Goal: Task Accomplishment & Management: Use online tool/utility

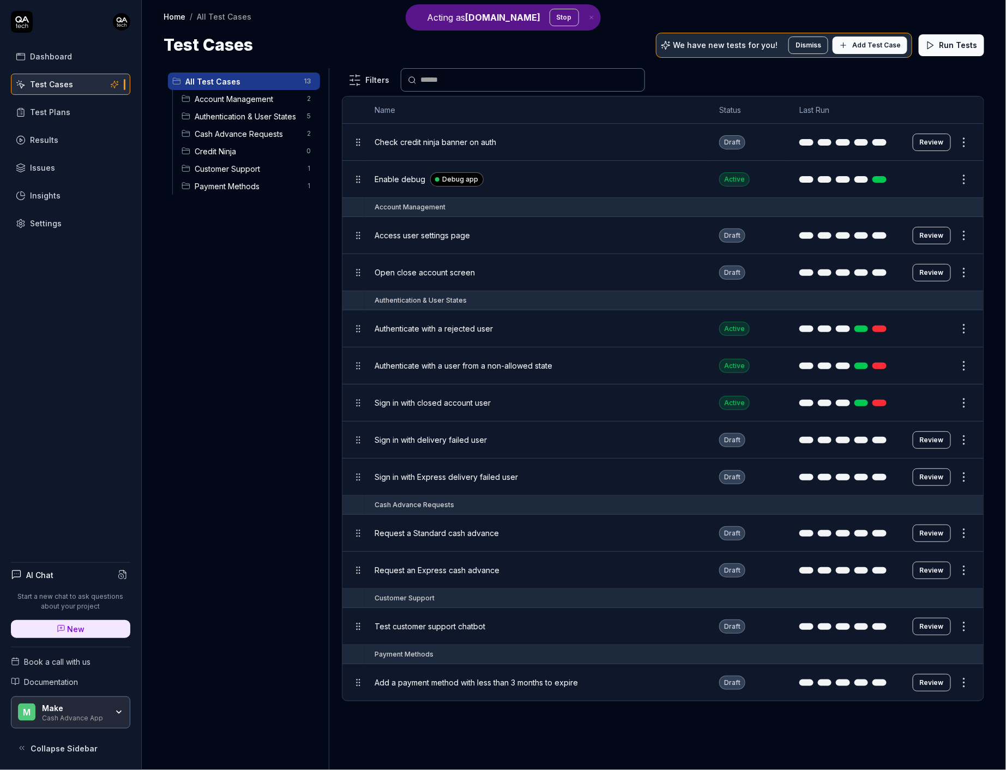
click at [798, 5] on div "Home / All Test Cases Home / All Test Cases Test Cases We have new tests for yo…" at bounding box center [574, 28] width 864 height 57
click at [594, 44] on div "Test Cases We have new tests for you! Dismiss Add Test Case Run Tests" at bounding box center [574, 45] width 821 height 25
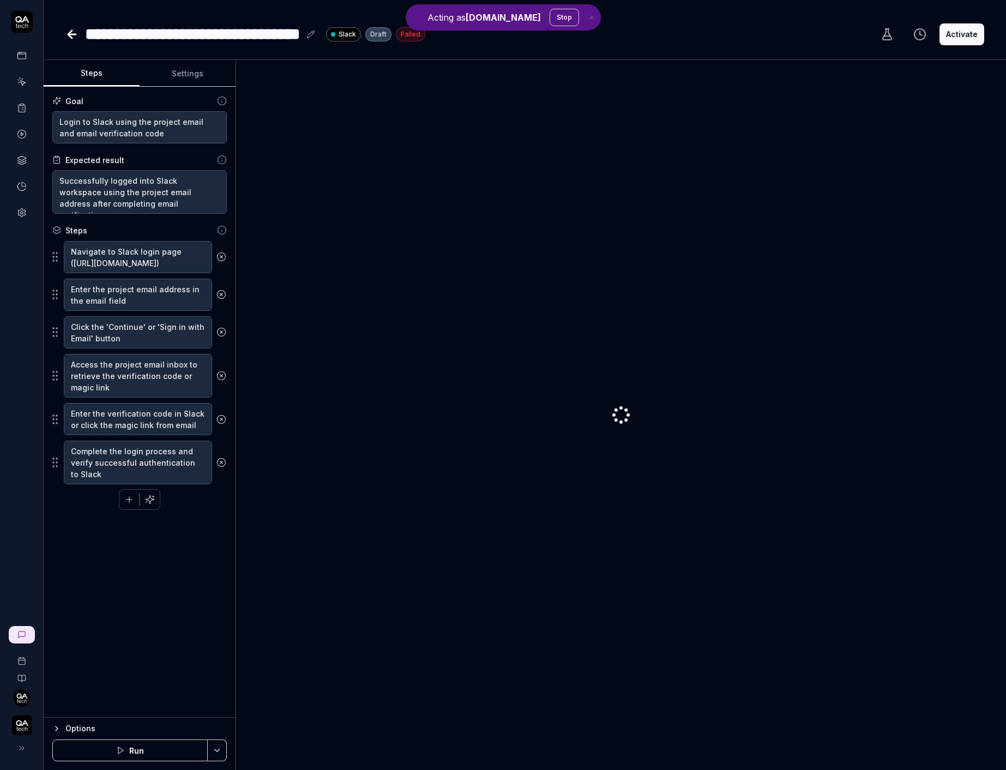
type textarea "*"
